Goal: Task Accomplishment & Management: Manage account settings

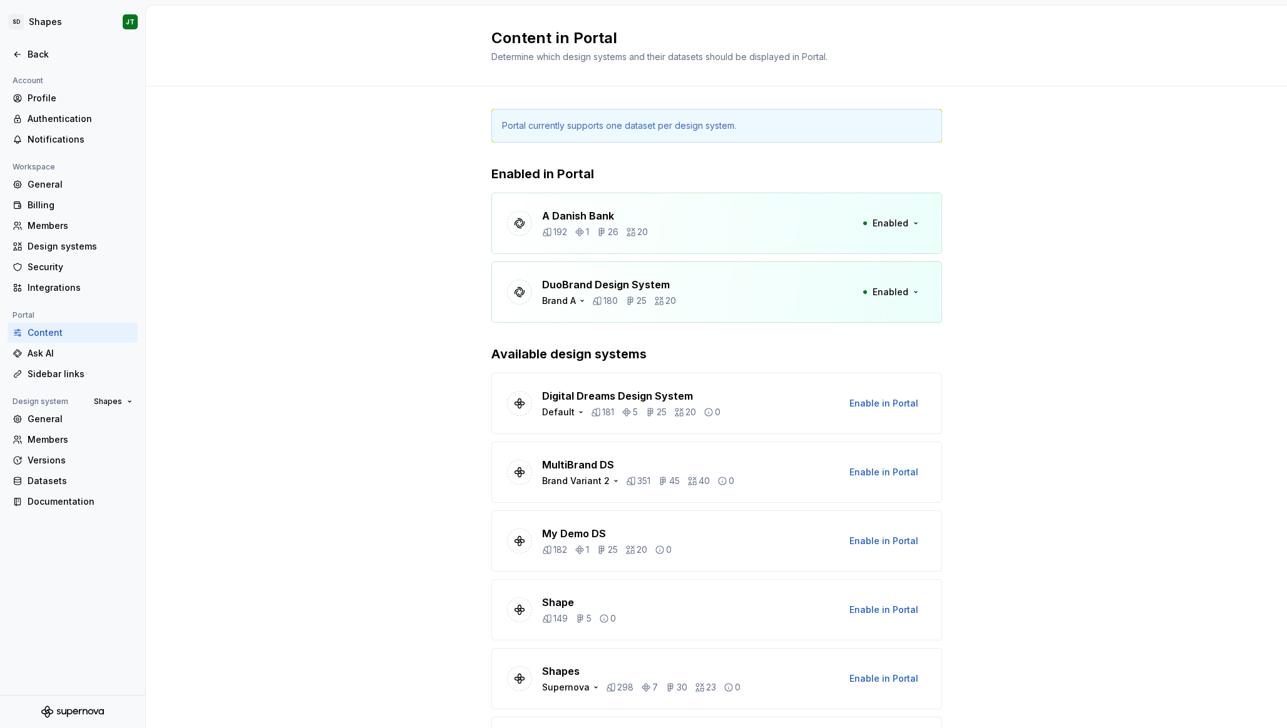
click at [297, 321] on div "Portal currently supports one dataset per design system. Enabled in Portal A Da…" at bounding box center [716, 490] width 1141 height 809
click at [78, 356] on div "Ask AI" at bounding box center [80, 353] width 105 height 13
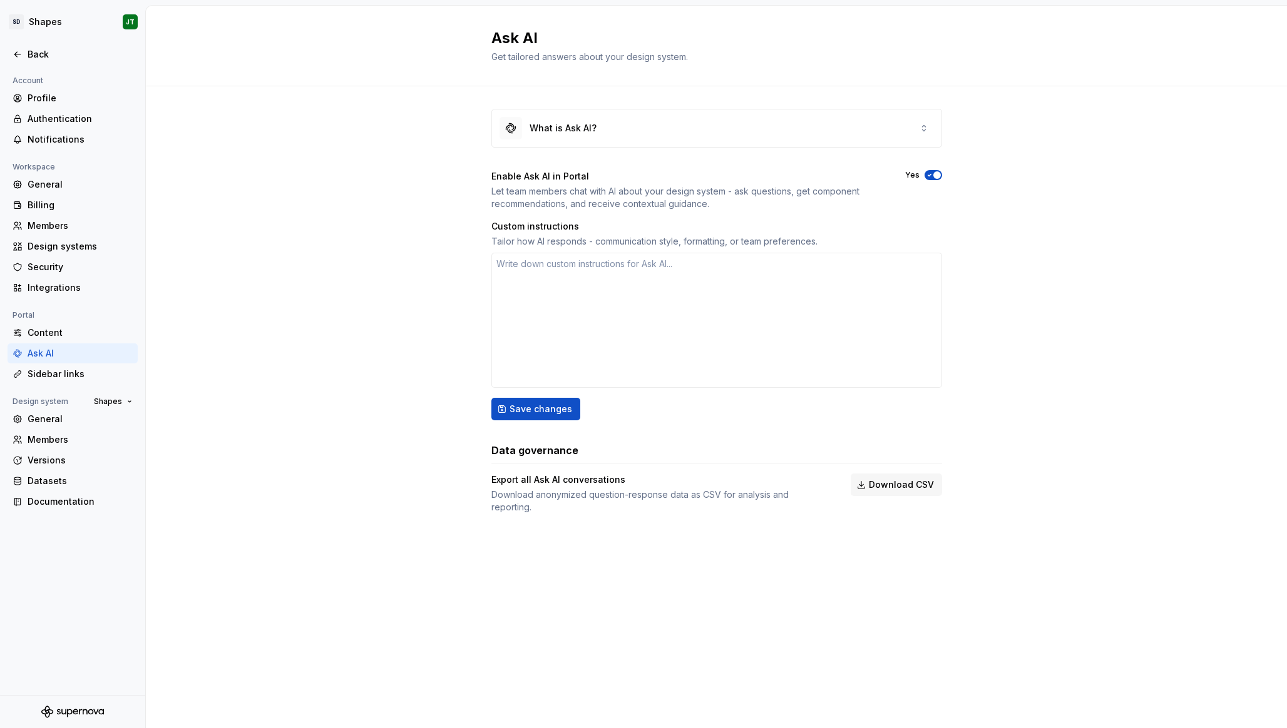
click at [343, 347] on div "What is Ask AI? Enable Ask AI in Portal Let team members chat with AI about you…" at bounding box center [716, 323] width 1141 height 475
click at [73, 340] on div "Content" at bounding box center [73, 333] width 130 height 20
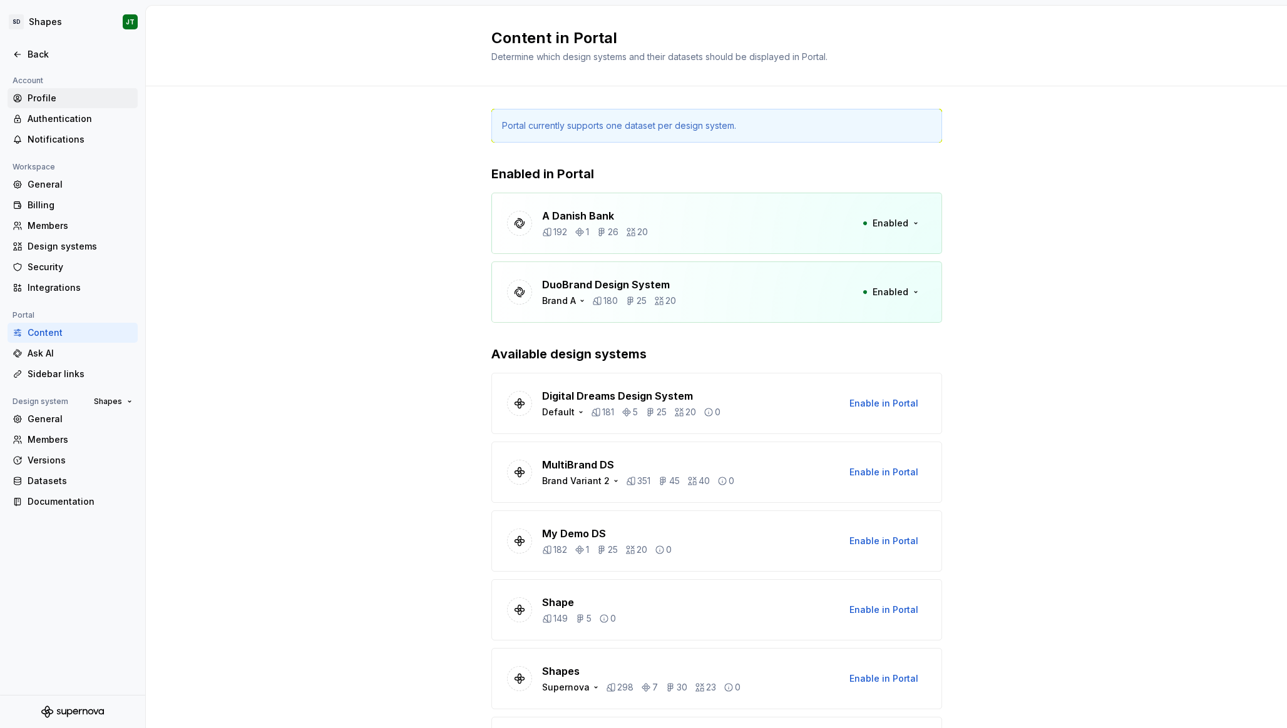
click at [48, 100] on div "Profile" at bounding box center [80, 98] width 105 height 13
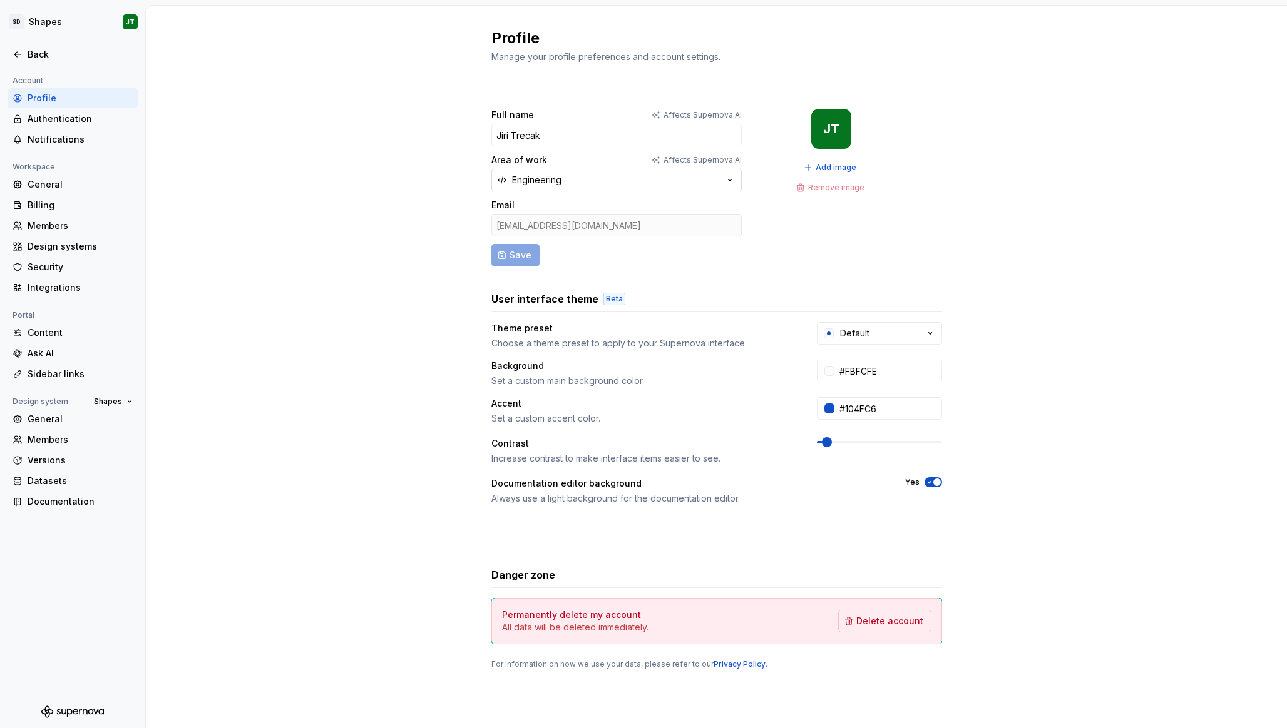
click at [563, 182] on button "Engineering" at bounding box center [616, 180] width 250 height 23
click at [44, 349] on div "Ask AI" at bounding box center [80, 353] width 105 height 13
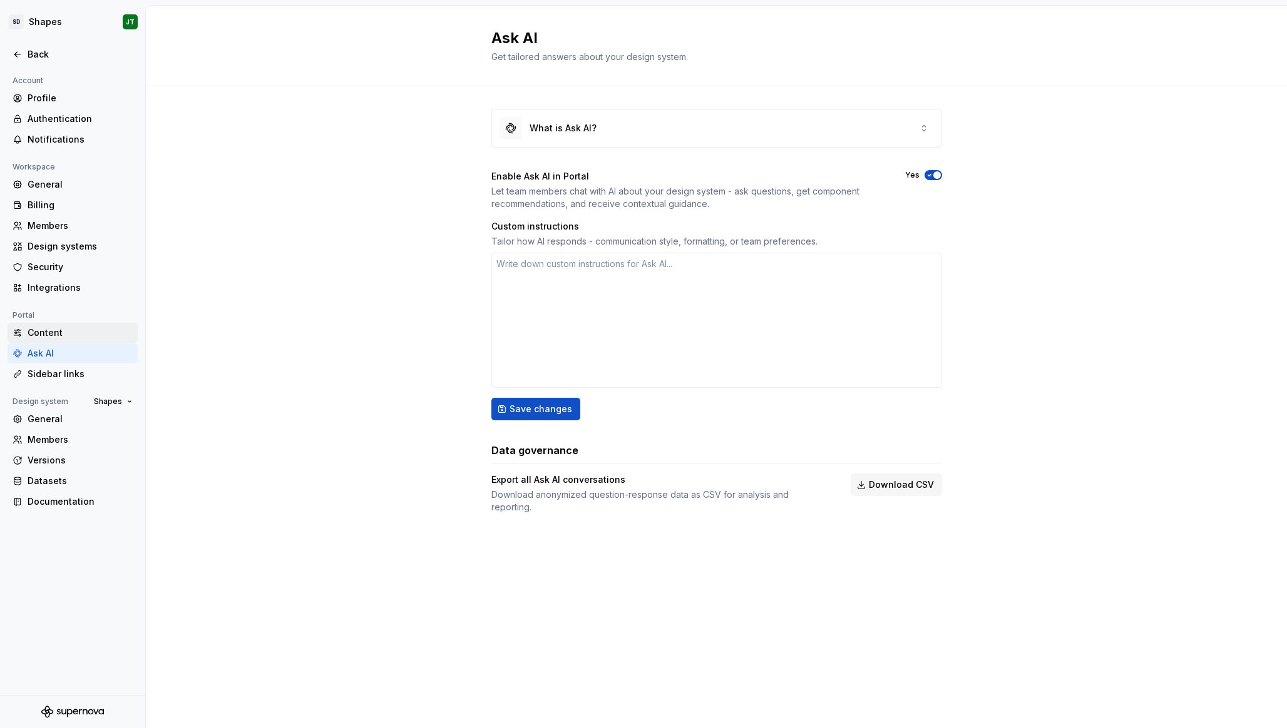
click at [41, 340] on div "Content" at bounding box center [73, 333] width 130 height 20
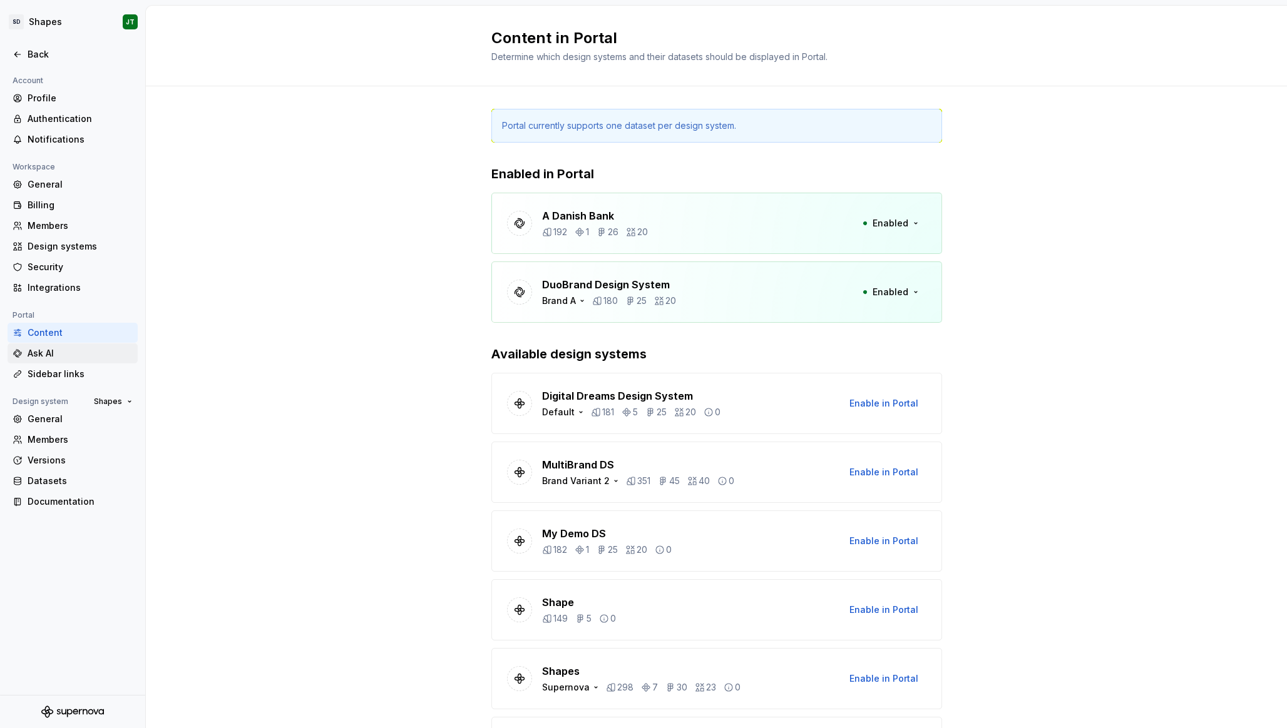
click at [78, 347] on div "Ask AI" at bounding box center [80, 353] width 105 height 13
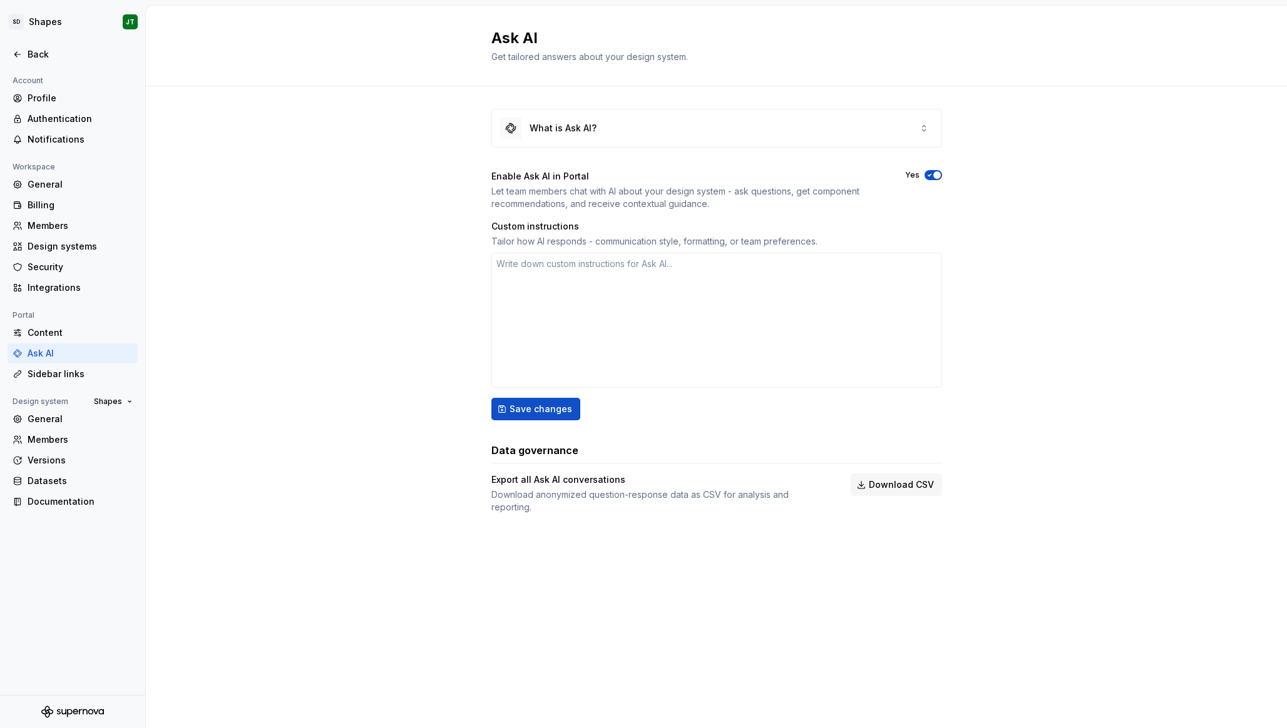
type textarea "*"
